Goal: Task Accomplishment & Management: Manage account settings

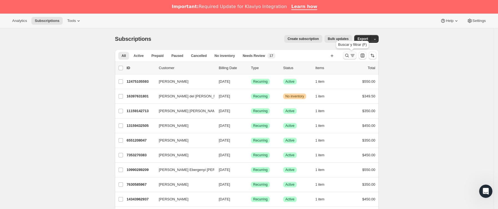
click at [349, 59] on button "Buscar y filtrar resultados" at bounding box center [349, 56] width 13 height 8
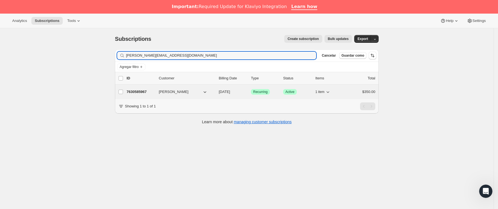
type input "[PERSON_NAME][EMAIL_ADDRESS][DOMAIN_NAME]"
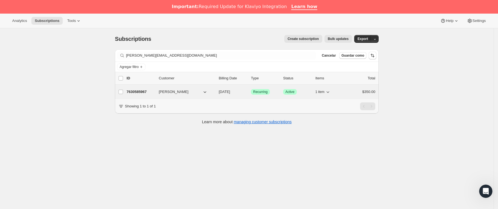
click at [143, 91] on p "7630585967" at bounding box center [140, 92] width 28 height 6
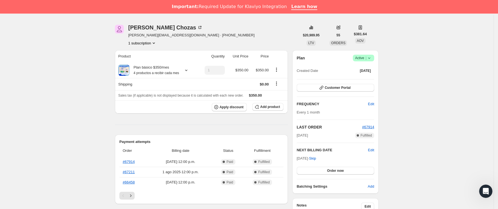
scroll to position [83, 0]
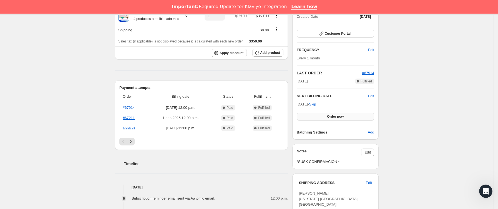
click at [325, 116] on button "Order now" at bounding box center [335, 117] width 77 height 8
click at [325, 116] on button "Click to confirm" at bounding box center [335, 117] width 77 height 8
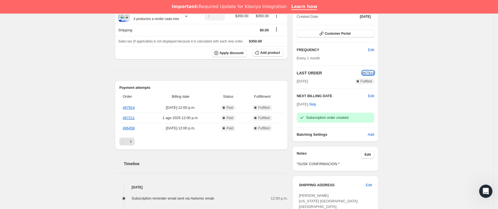
click at [371, 71] on span "#67914" at bounding box center [368, 73] width 12 height 4
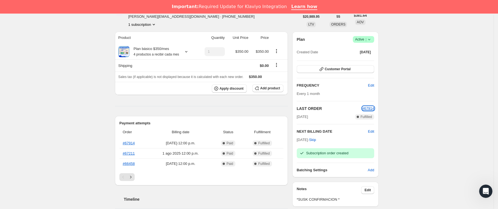
scroll to position [0, 0]
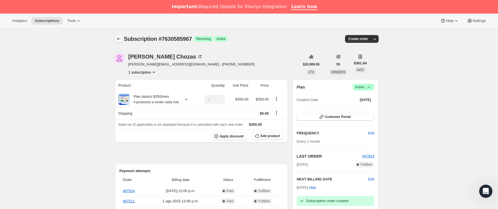
click at [118, 38] on icon "Subscriptions" at bounding box center [119, 39] width 6 height 6
